Goal: Task Accomplishment & Management: Manage account settings

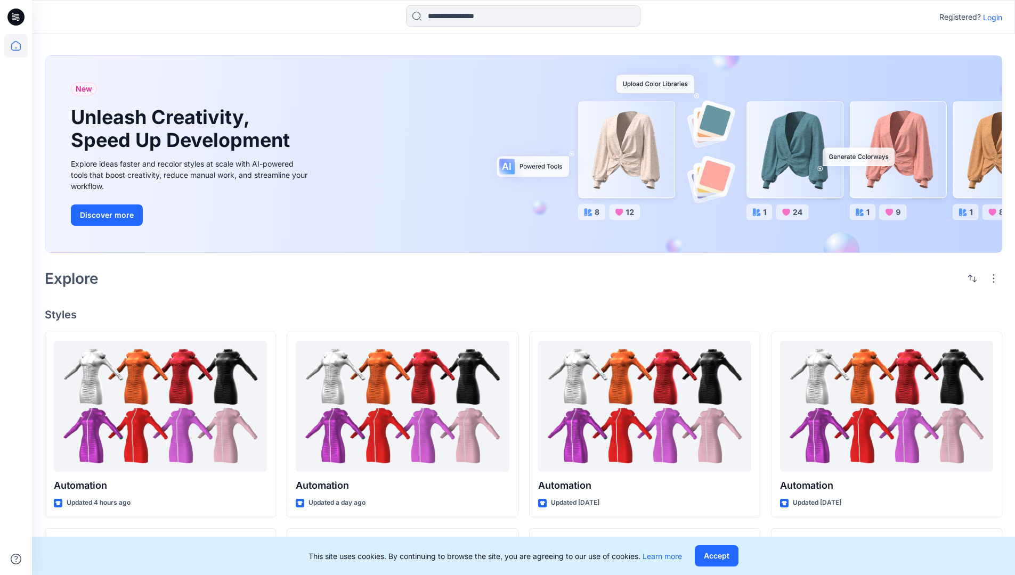
click at [990, 17] on p "Login" at bounding box center [992, 17] width 19 height 11
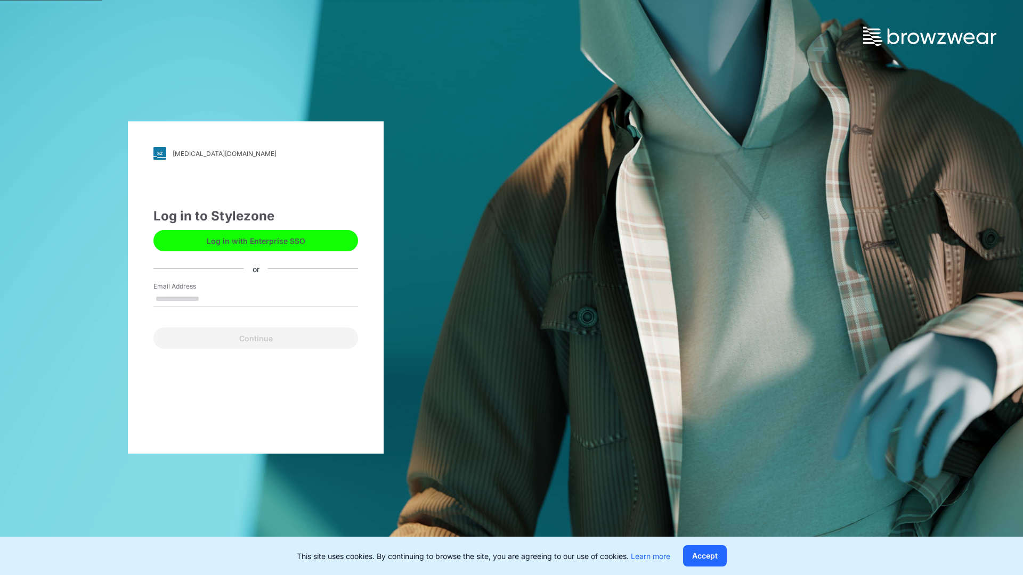
click at [210, 298] on input "Email Address" at bounding box center [255, 299] width 205 height 16
type input "**********"
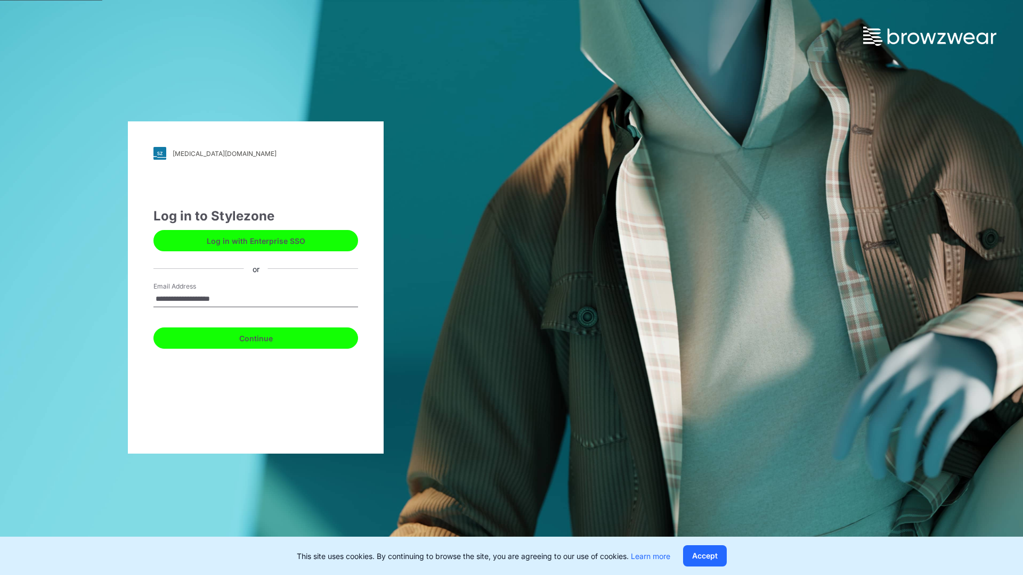
click at [267, 337] on button "Continue" at bounding box center [255, 338] width 205 height 21
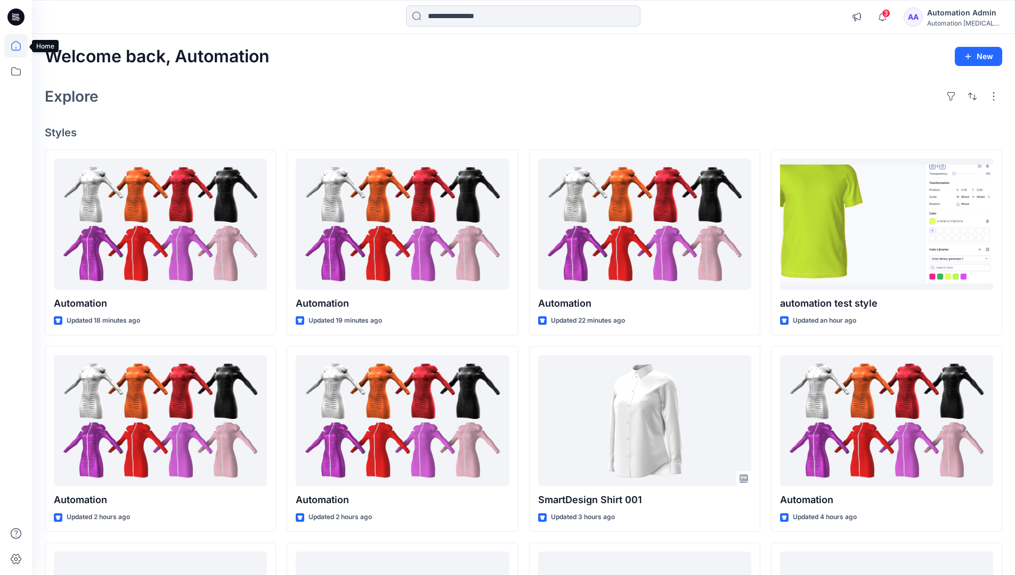
click at [20, 46] on icon at bounding box center [16, 46] width 10 height 10
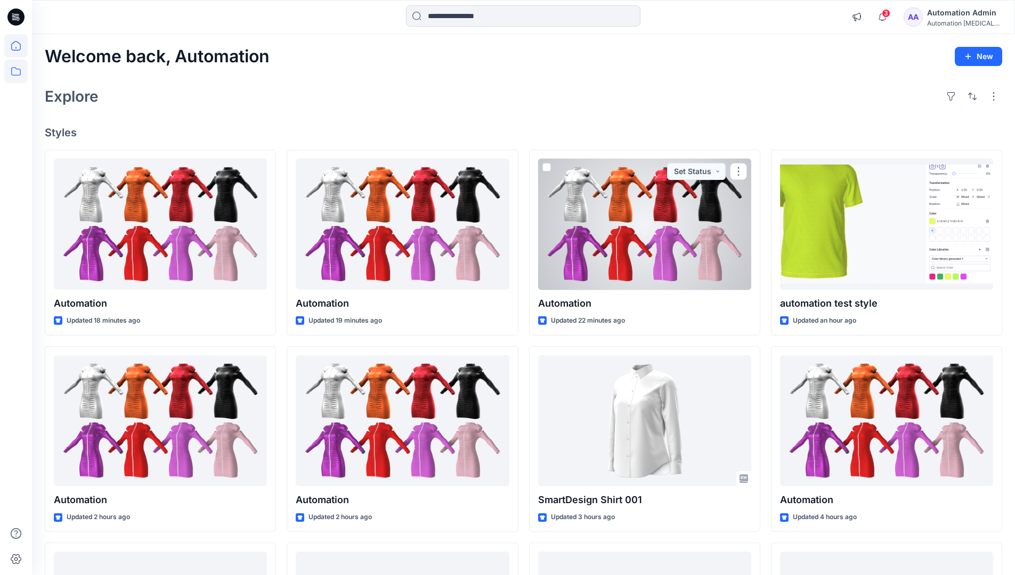
click at [15, 70] on icon at bounding box center [15, 71] width 23 height 23
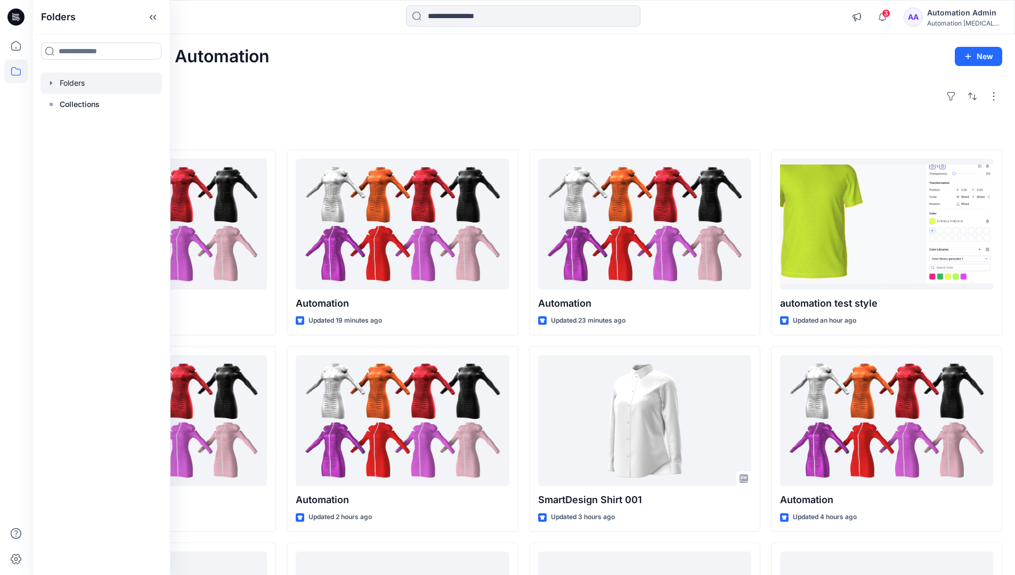
click at [66, 80] on div at bounding box center [100, 82] width 121 height 21
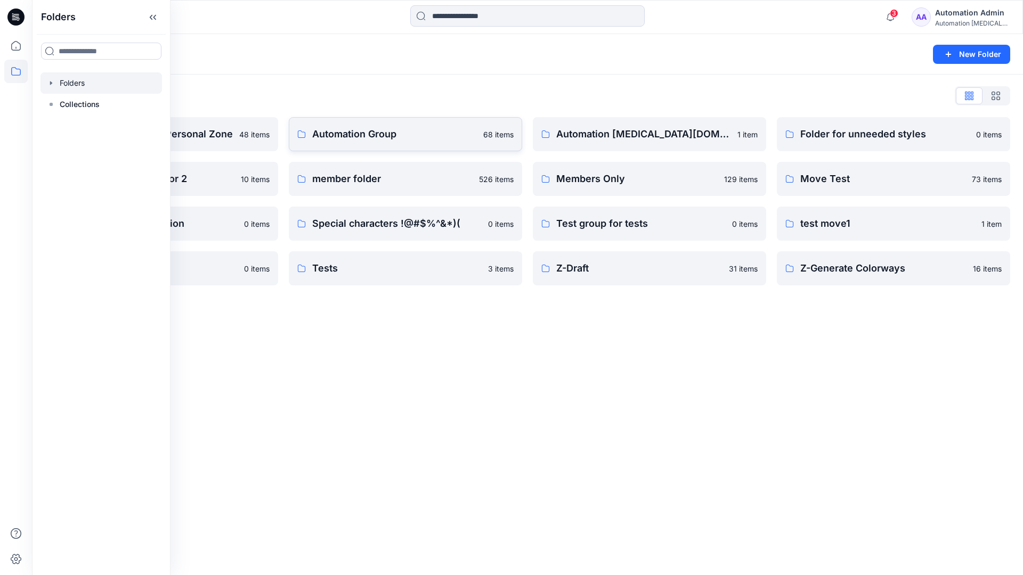
click at [361, 138] on p "Automation Group" at bounding box center [394, 134] width 165 height 15
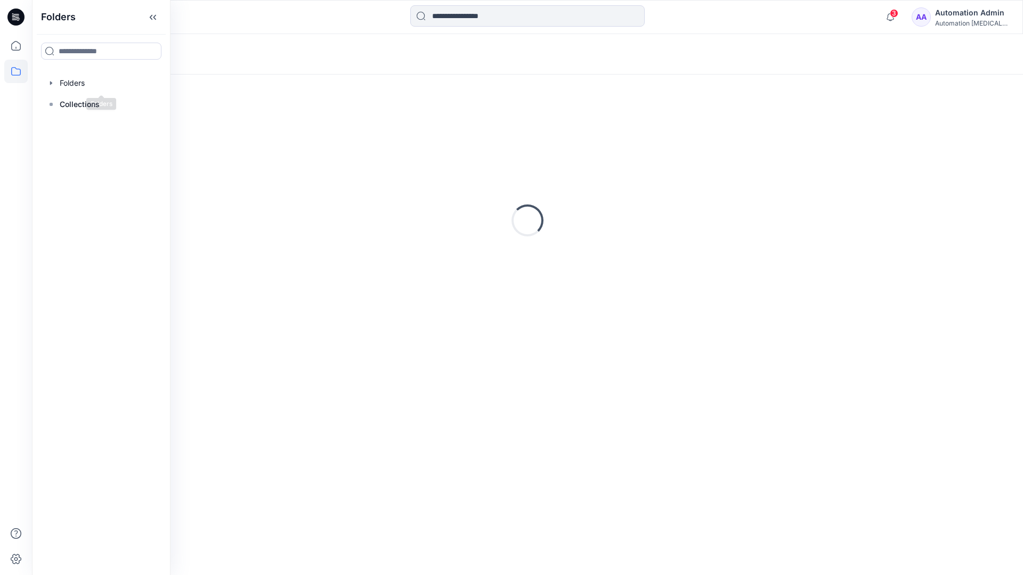
scroll to position [110, 0]
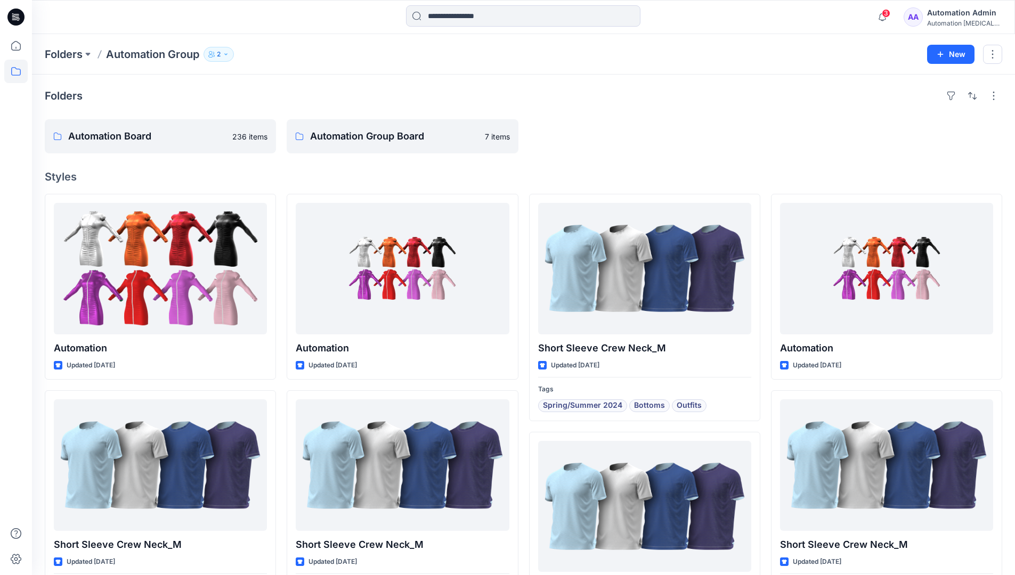
click at [229, 55] on icon "button" at bounding box center [226, 54] width 6 height 6
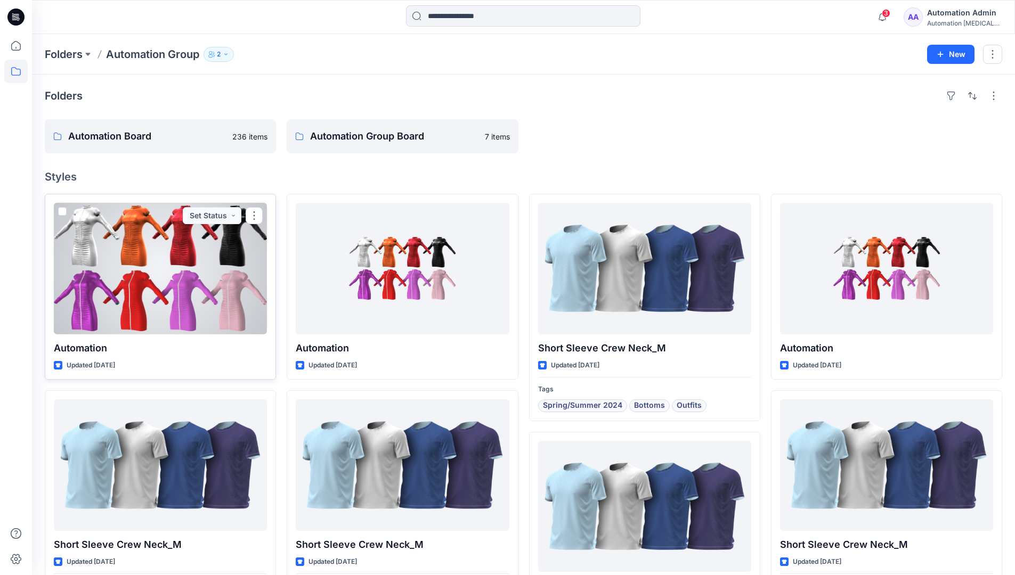
click at [232, 276] on div at bounding box center [160, 269] width 213 height 132
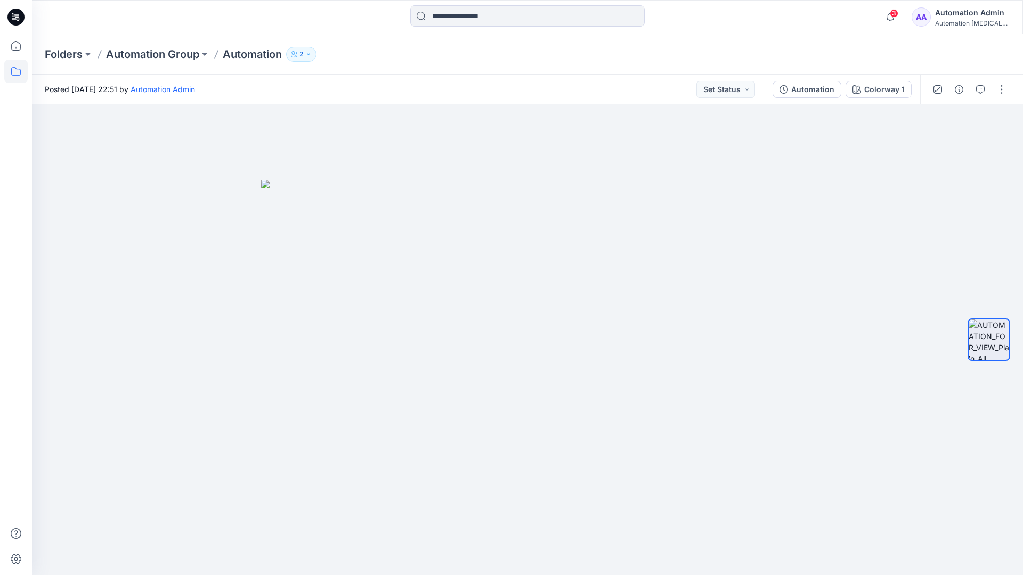
click at [9, 75] on icon at bounding box center [15, 71] width 23 height 23
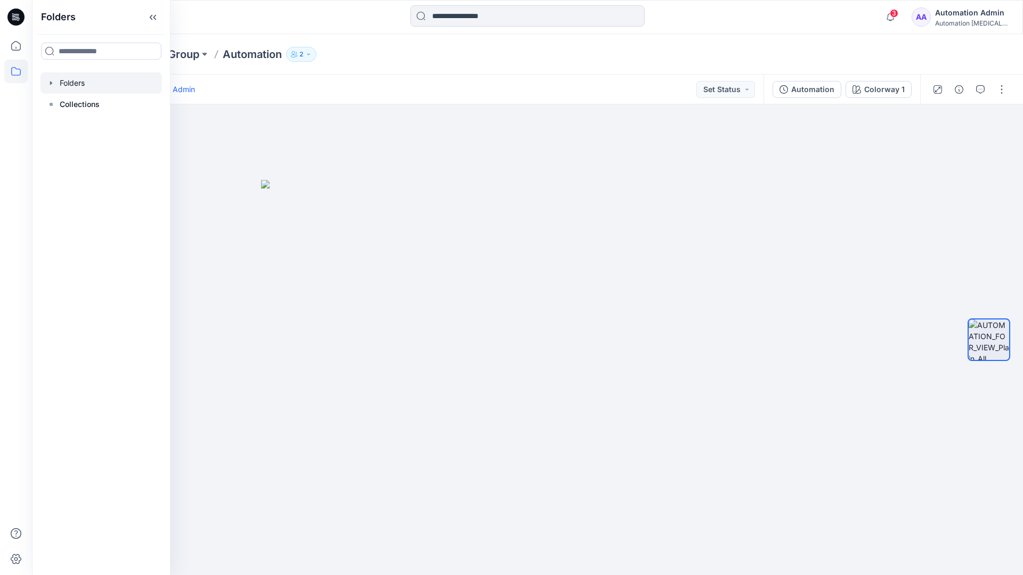
click at [63, 82] on div at bounding box center [100, 82] width 121 height 21
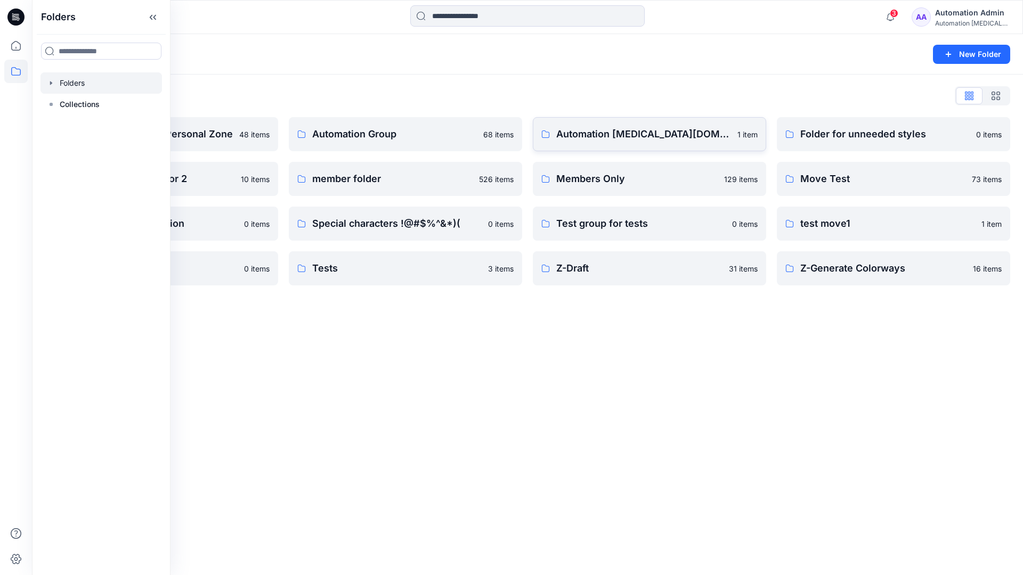
click at [621, 139] on p "Automation [MEDICAL_DATA][DOMAIN_NAME]" at bounding box center [643, 134] width 175 height 15
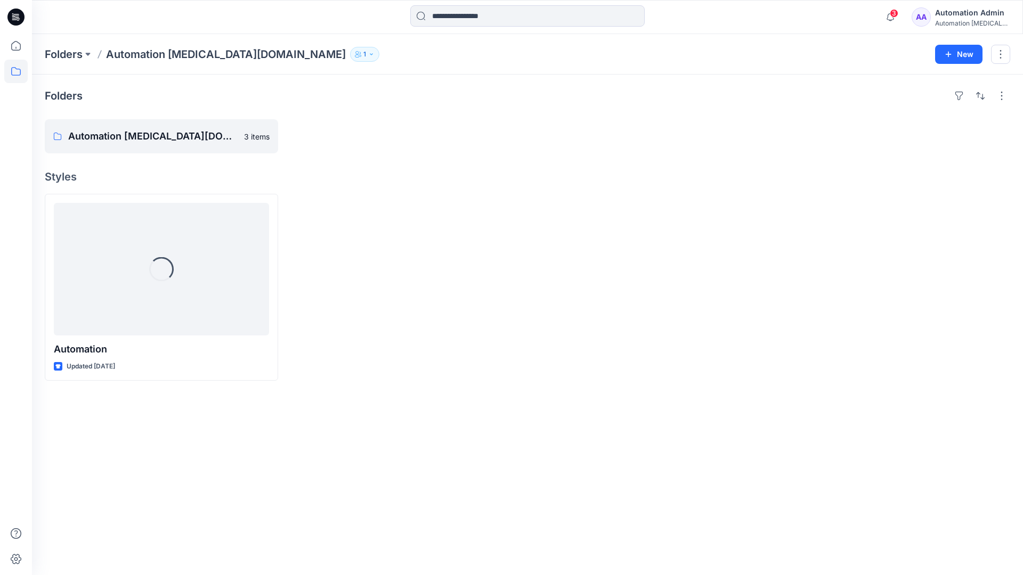
click at [368, 56] on icon "button" at bounding box center [371, 54] width 6 height 6
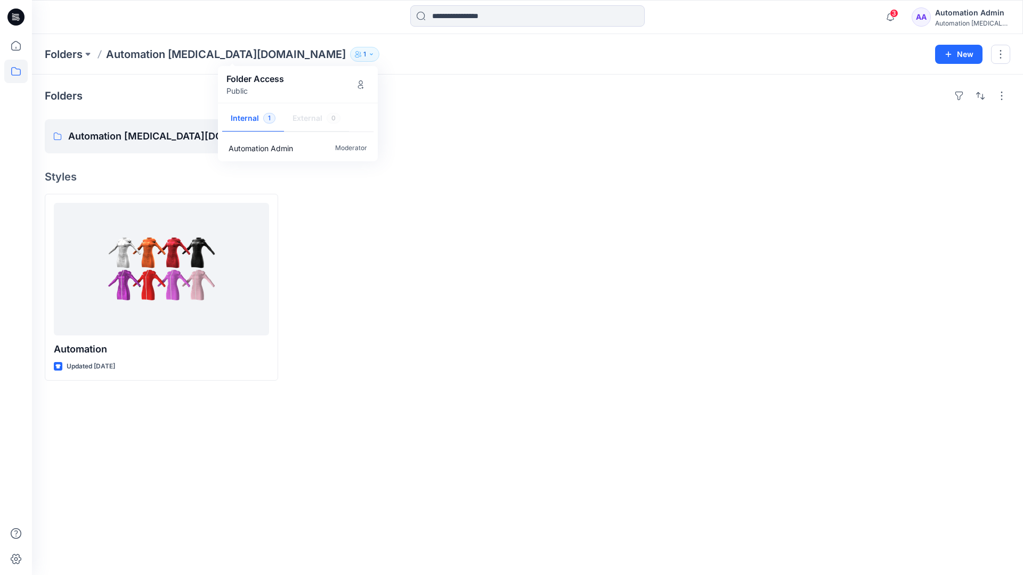
click at [958, 17] on div "Automation Admin" at bounding box center [972, 12] width 75 height 13
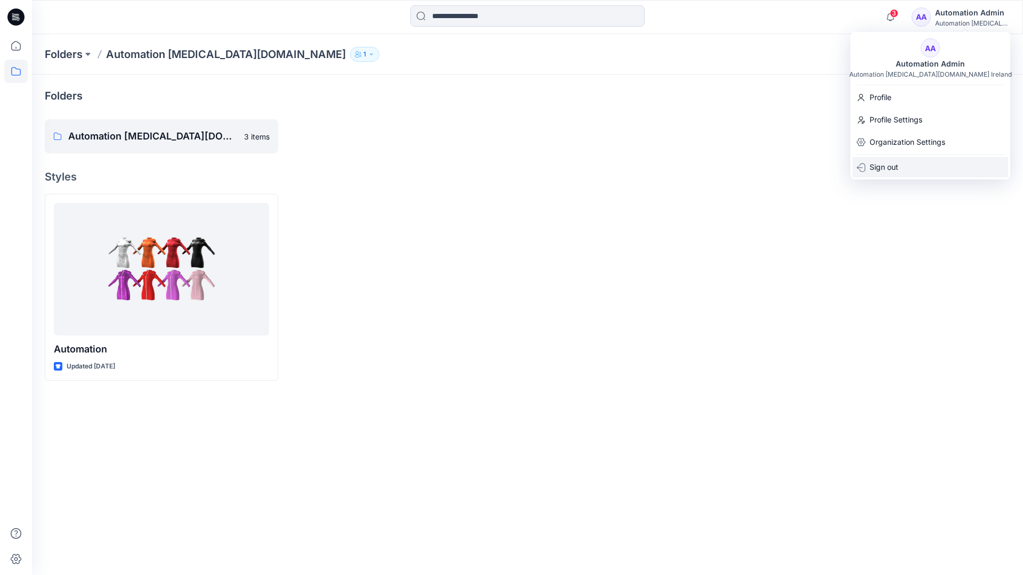
click at [901, 164] on div "Sign out" at bounding box center [930, 167] width 156 height 20
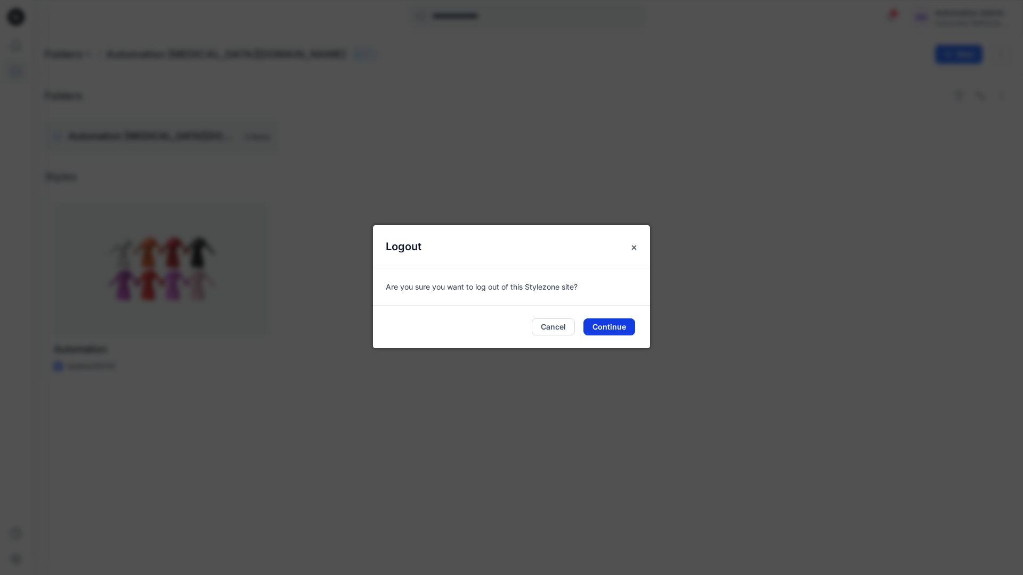
click at [612, 324] on button "Continue" at bounding box center [609, 327] width 52 height 17
